Goal: Information Seeking & Learning: Learn about a topic

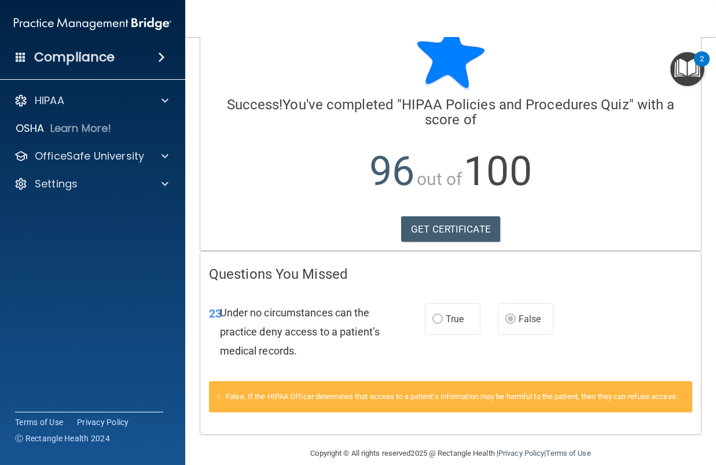
scroll to position [67, 0]
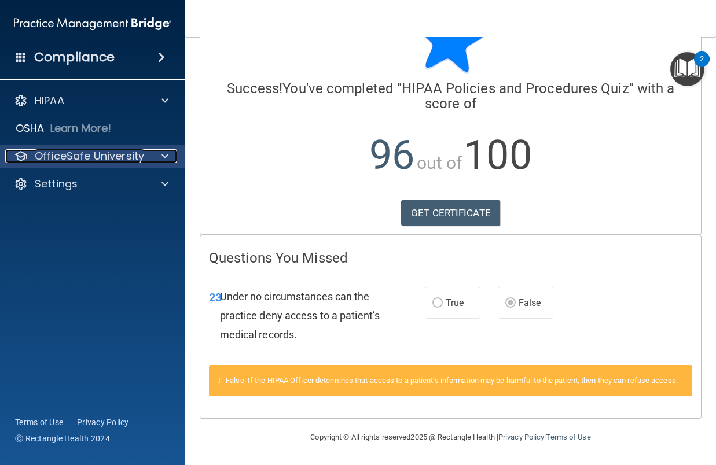
click at [134, 157] on p "OfficeSafe University" at bounding box center [89, 156] width 109 height 14
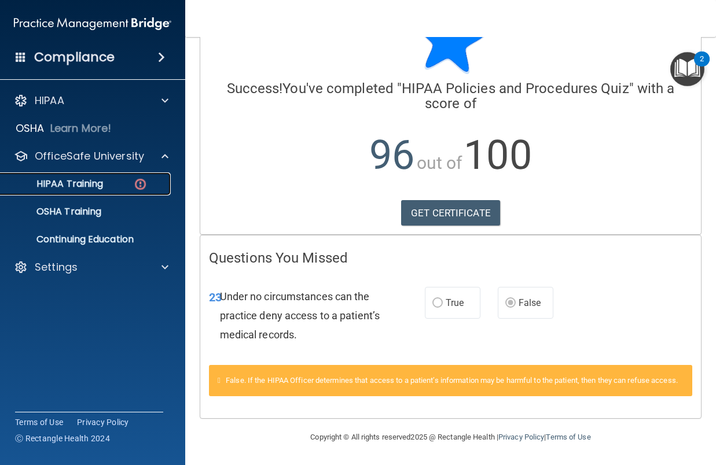
click at [109, 181] on div "HIPAA Training" at bounding box center [87, 184] width 158 height 12
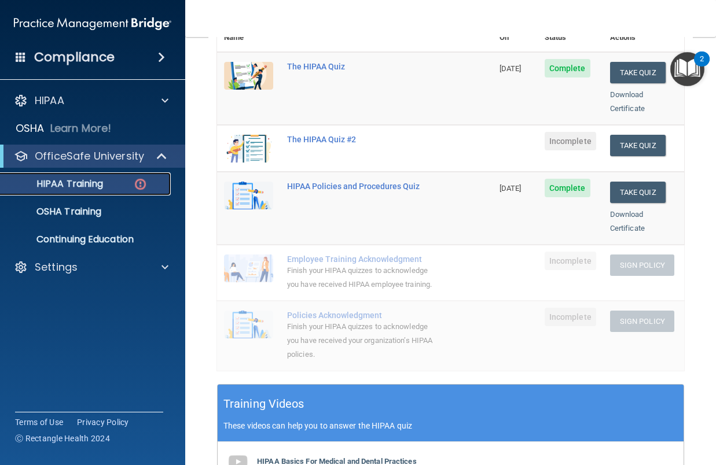
scroll to position [108, 0]
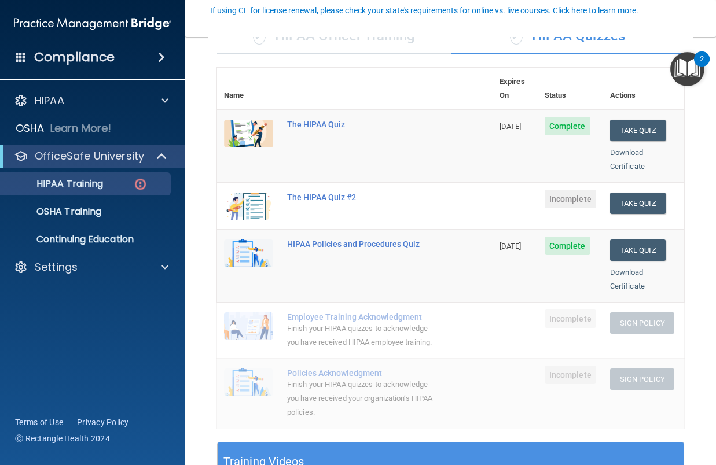
click at [570, 190] on span "Incomplete" at bounding box center [569, 199] width 51 height 19
click at [328, 193] on div "The HIPAA Quiz #2" at bounding box center [361, 197] width 148 height 9
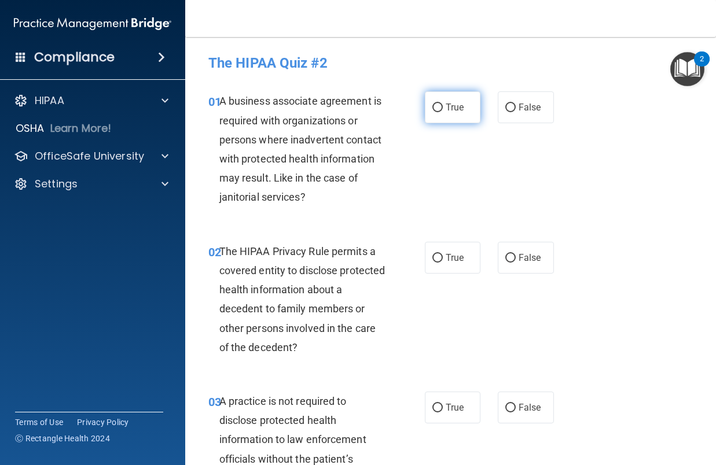
click at [439, 108] on label "True" at bounding box center [453, 107] width 56 height 32
click at [439, 108] on input "True" at bounding box center [437, 108] width 10 height 9
radio input "true"
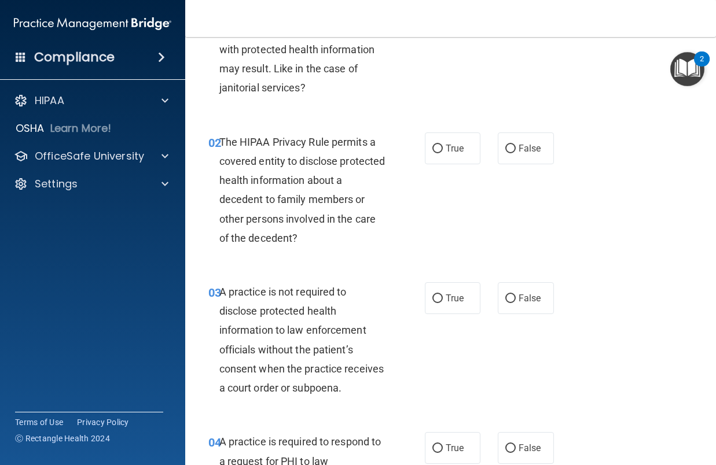
scroll to position [116, 0]
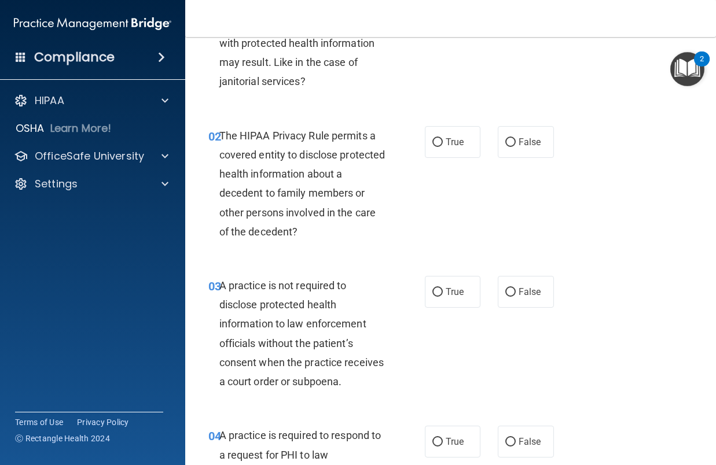
click at [669, 98] on div "01 A business associate agreement is required with organizations or persons whe…" at bounding box center [451, 36] width 502 height 150
